Goal: Task Accomplishment & Management: Manage account settings

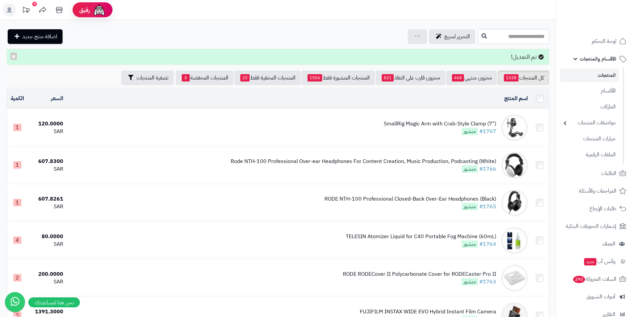
click at [590, 61] on span "الأقسام والمنتجات" at bounding box center [598, 58] width 37 height 9
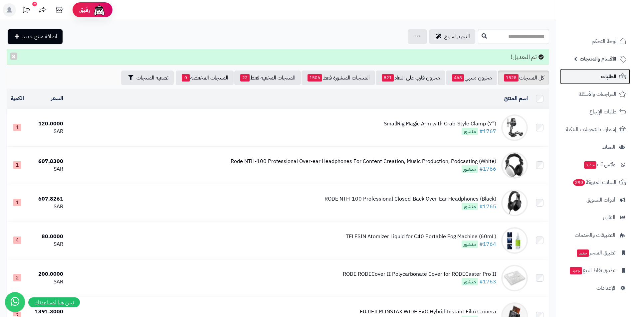
click at [604, 75] on span "الطلبات" at bounding box center [608, 76] width 15 height 9
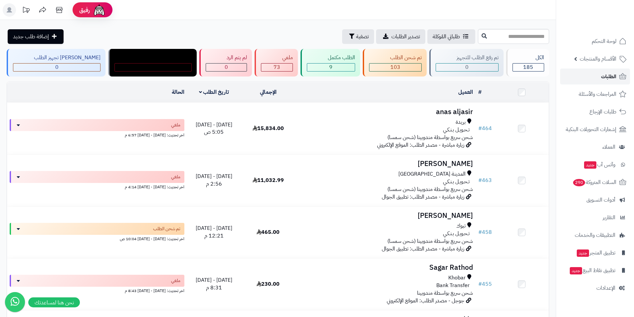
click at [602, 79] on span "الطلبات" at bounding box center [608, 76] width 15 height 9
click at [602, 75] on span "الطلبات" at bounding box center [608, 76] width 15 height 9
